Goal: Use online tool/utility: Utilize a website feature to perform a specific function

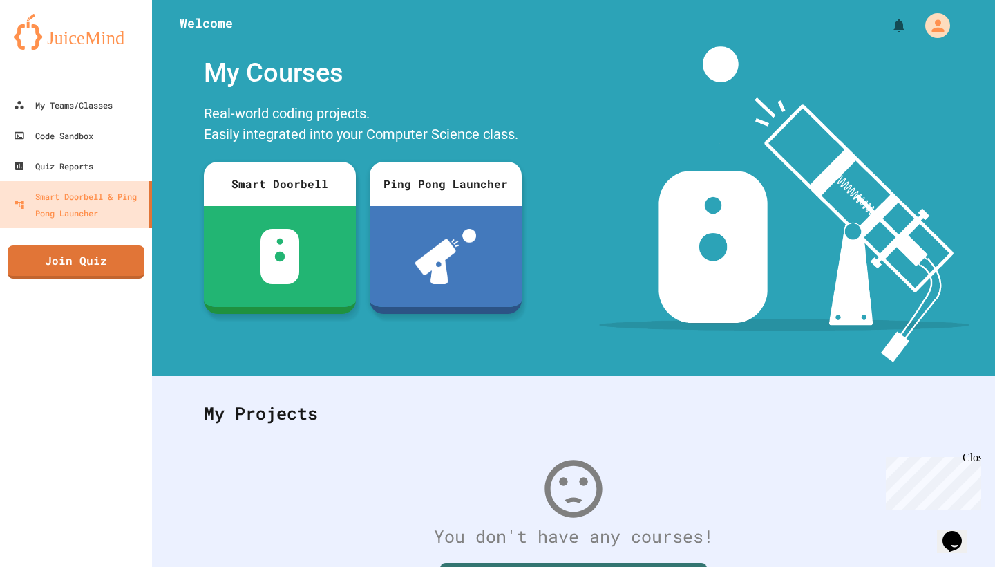
click at [975, 452] on div "Close" at bounding box center [971, 459] width 17 height 17
click at [57, 142] on div "Code Sandbox" at bounding box center [53, 135] width 82 height 17
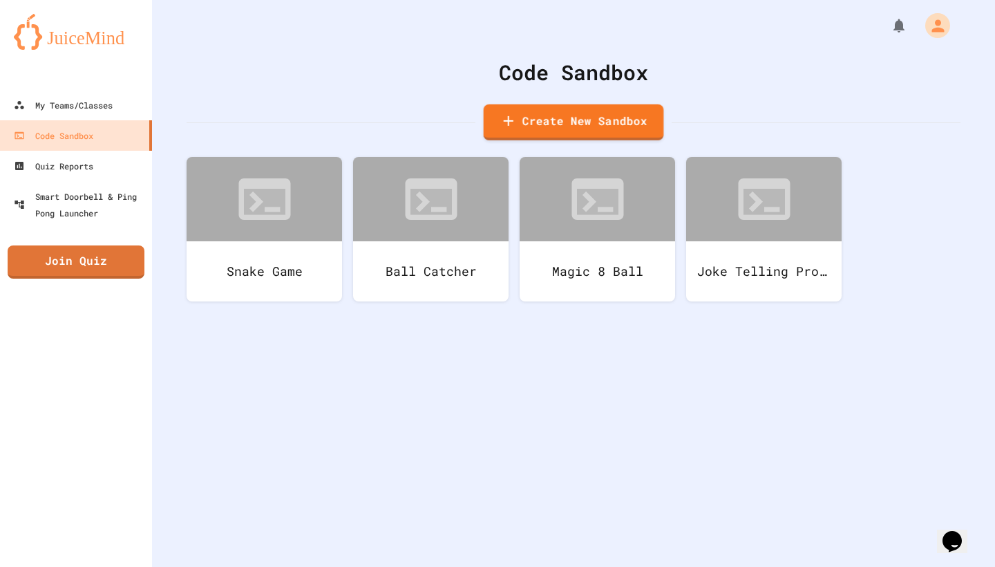
click at [614, 115] on link "Create New Sandbox" at bounding box center [574, 122] width 180 height 36
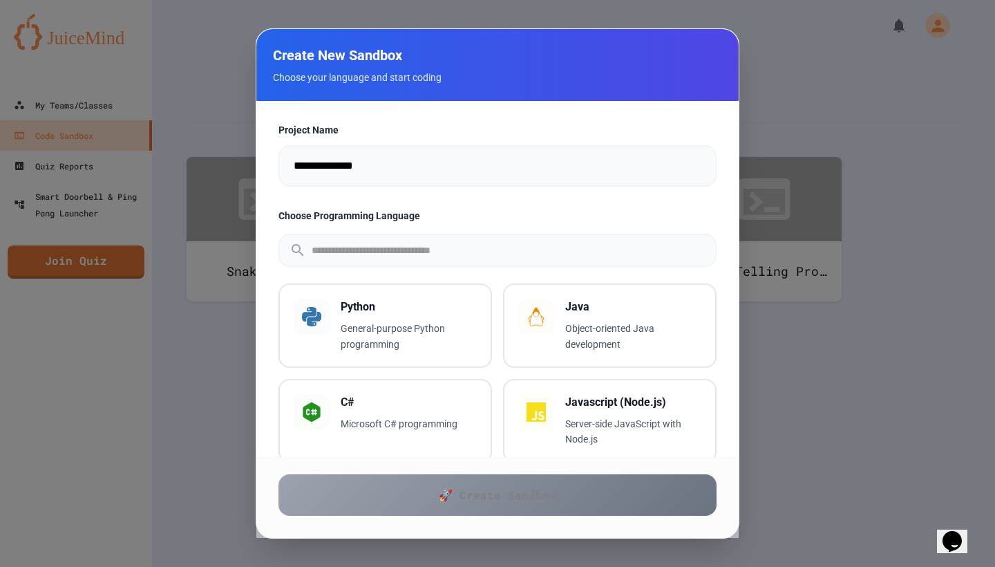
click at [410, 177] on input "**********" at bounding box center [498, 165] width 438 height 41
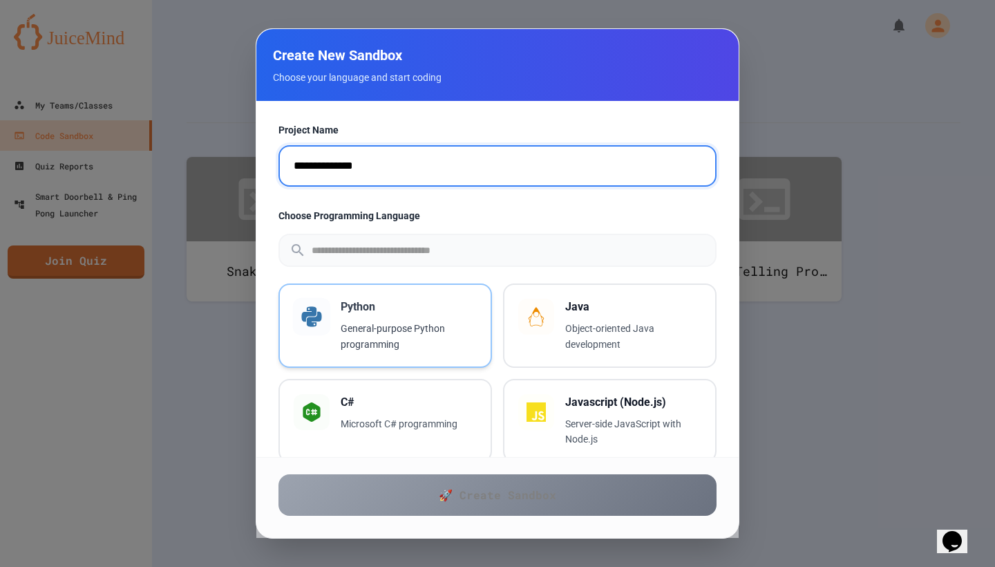
click at [342, 328] on p "General-purpose Python programming" at bounding box center [409, 337] width 136 height 32
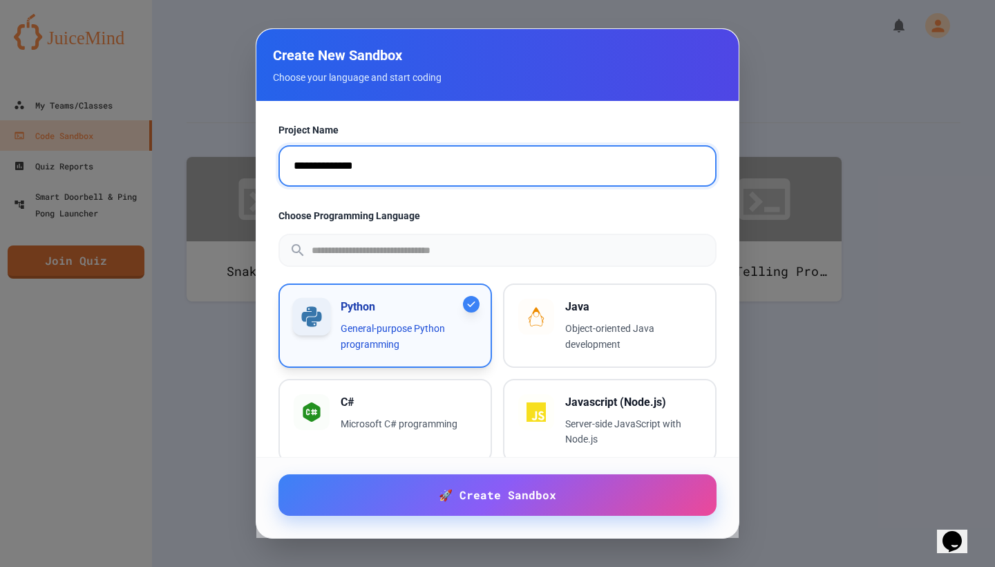
drag, startPoint x: 291, startPoint y: 162, endPoint x: 402, endPoint y: 158, distance: 111.4
click at [402, 158] on input "**********" at bounding box center [498, 165] width 438 height 41
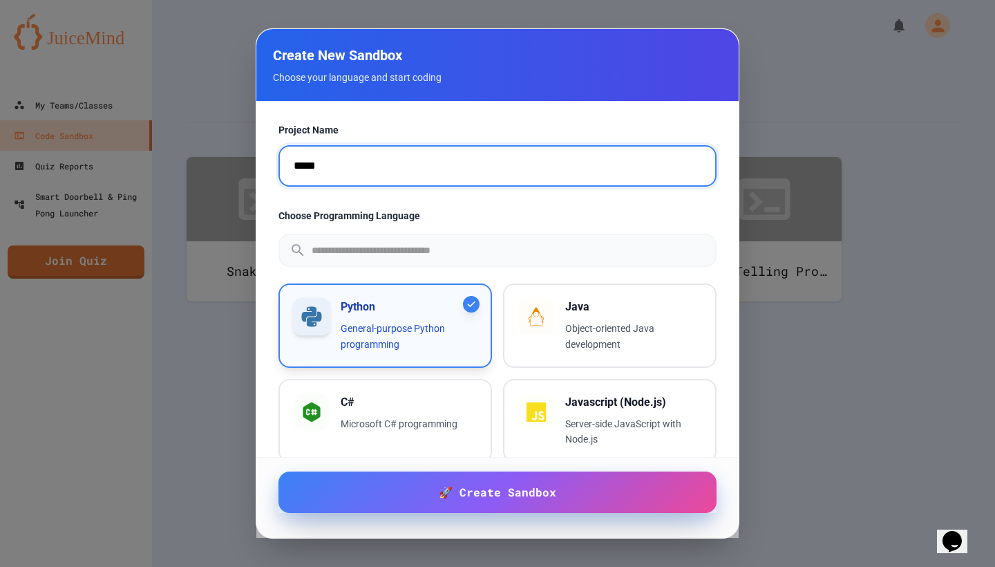
type input "*****"
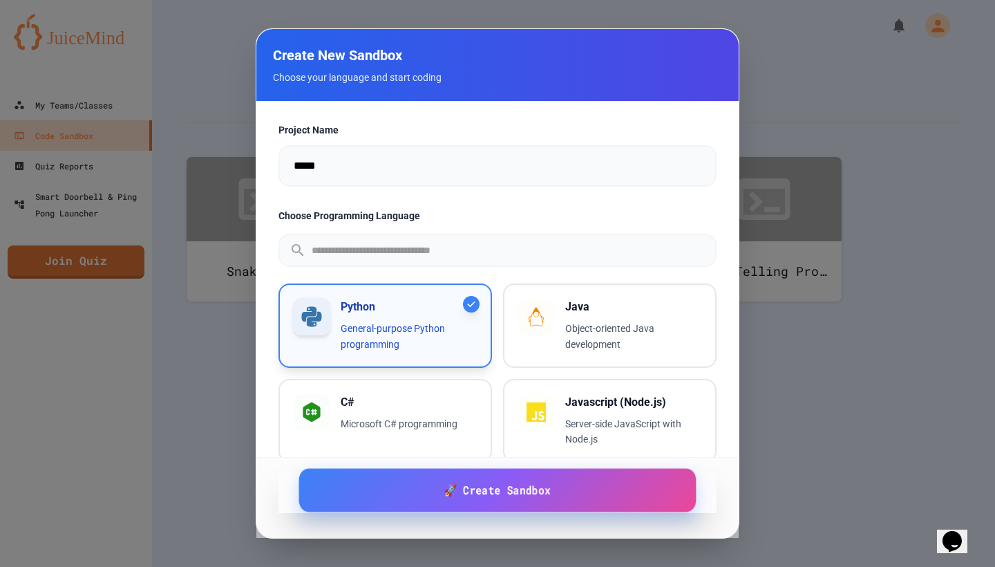
click at [435, 494] on link "🚀 Create Sandbox" at bounding box center [497, 490] width 397 height 44
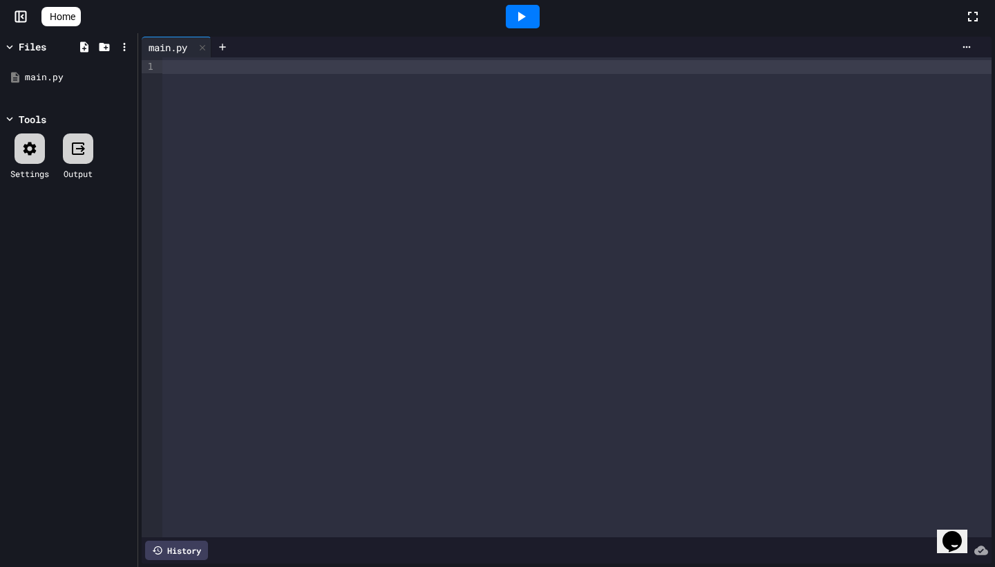
click at [26, 21] on rect at bounding box center [21, 17] width 10 height 10
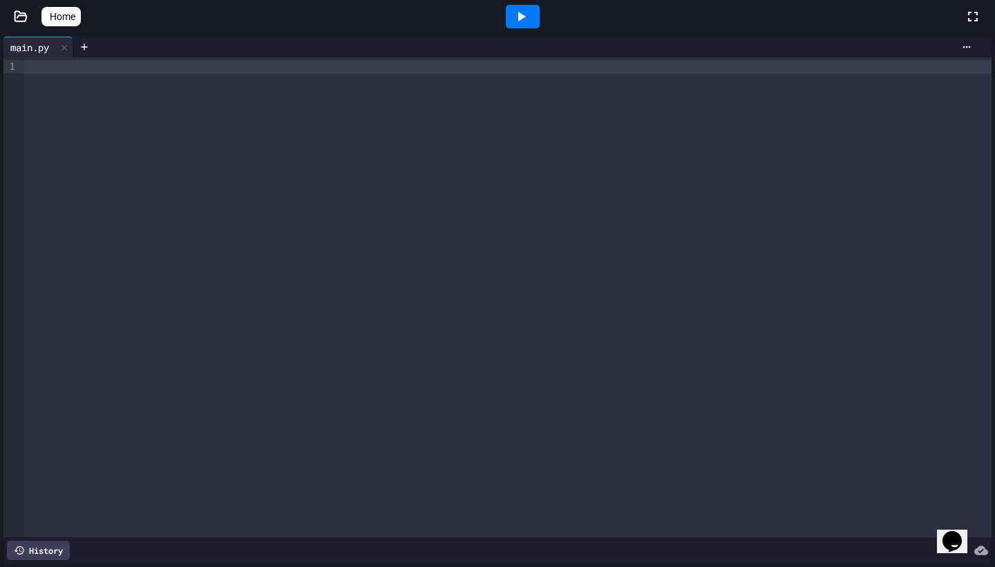
click at [23, 11] on icon at bounding box center [21, 17] width 14 height 14
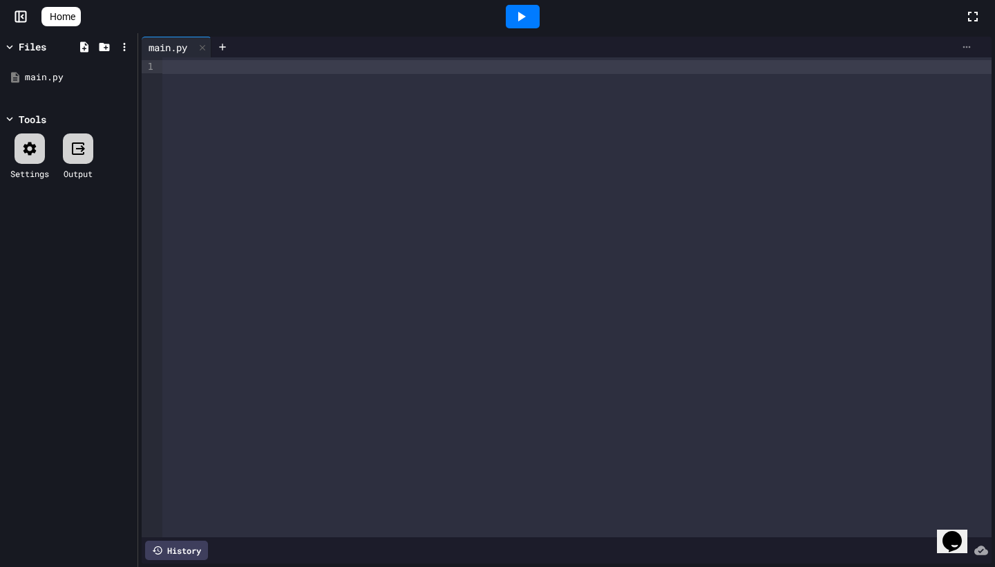
click at [960, 48] on div at bounding box center [967, 46] width 22 height 11
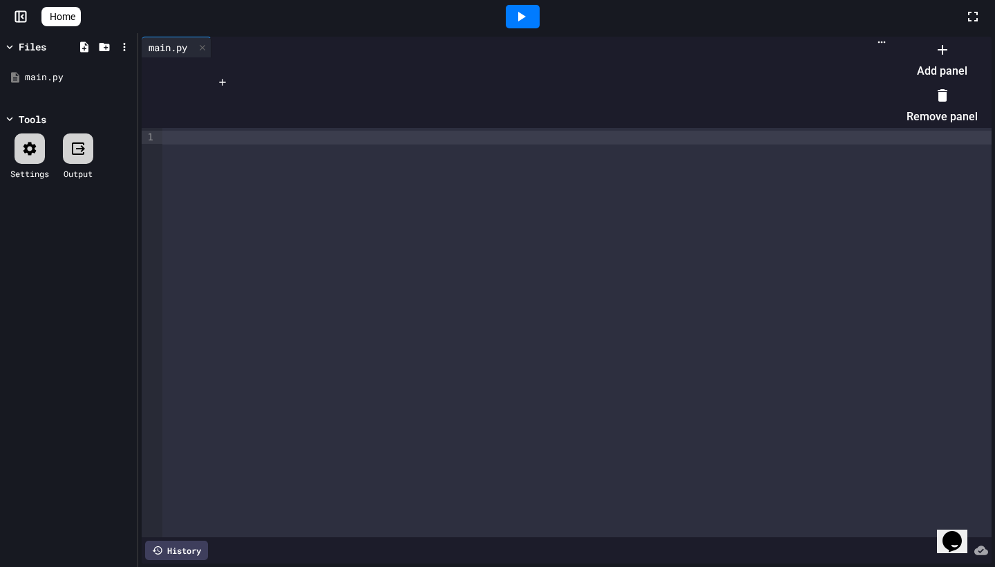
click at [893, 38] on div at bounding box center [935, 38] width 85 height 0
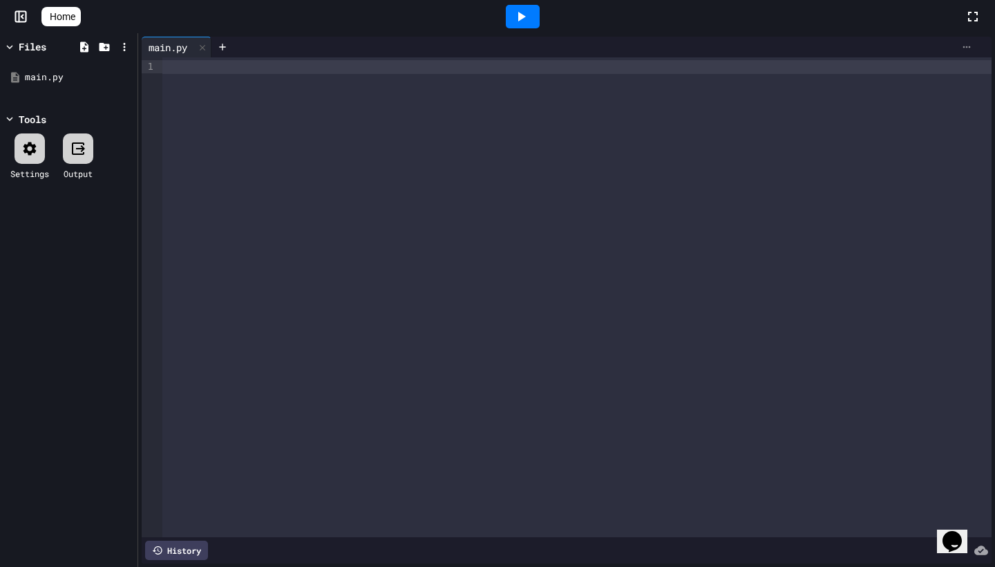
click at [967, 51] on icon at bounding box center [967, 46] width 11 height 11
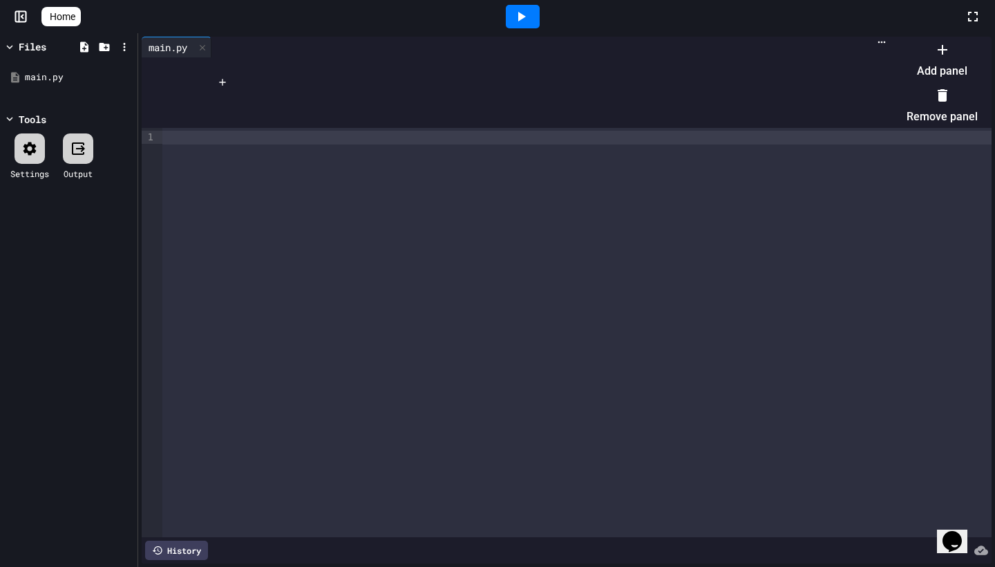
click at [925, 76] on li "Add panel" at bounding box center [942, 60] width 71 height 44
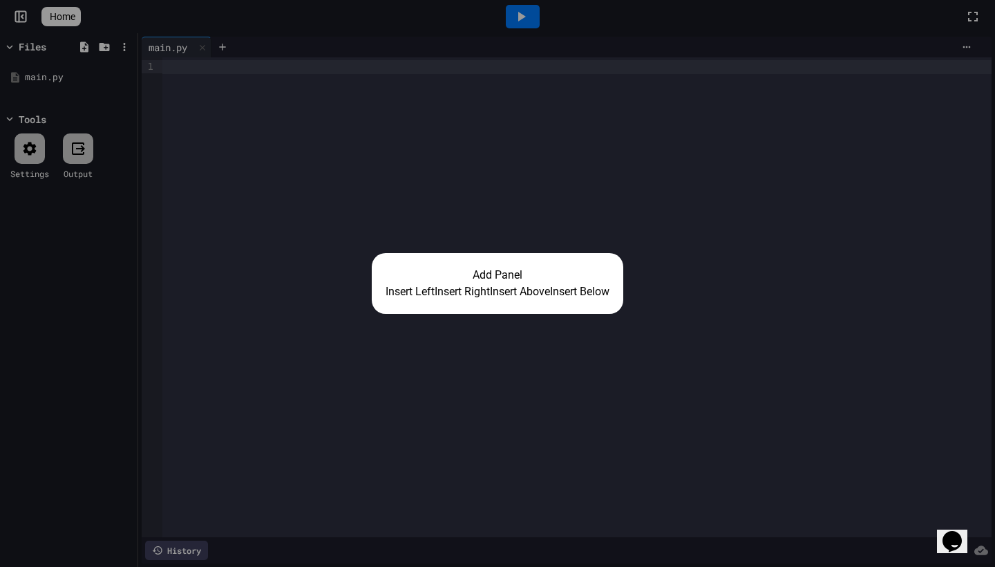
click at [621, 231] on div "Add Panel Insert Left Insert Right Insert Above Insert Below" at bounding box center [497, 283] width 995 height 567
click at [566, 411] on div "Add Panel Insert Left Insert Right Insert Above Insert Below" at bounding box center [497, 283] width 995 height 567
click at [525, 221] on div "Add Panel Insert Left Insert Right Insert Above Insert Below" at bounding box center [497, 283] width 995 height 567
